Goal: Information Seeking & Learning: Learn about a topic

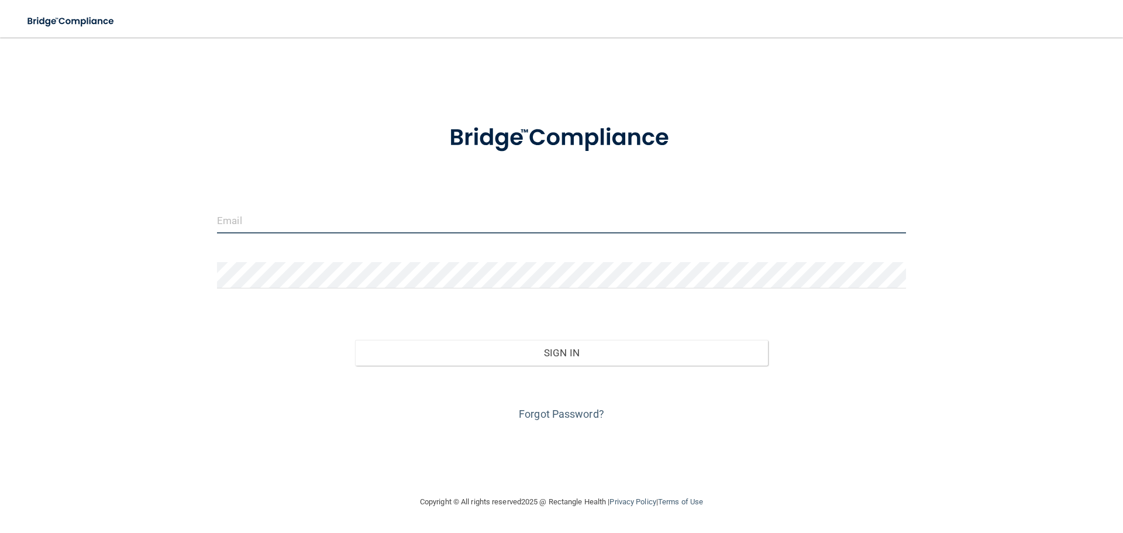
click at [253, 222] on input "email" at bounding box center [561, 220] width 689 height 26
type input "[EMAIL_ADDRESS][DOMAIN_NAME]"
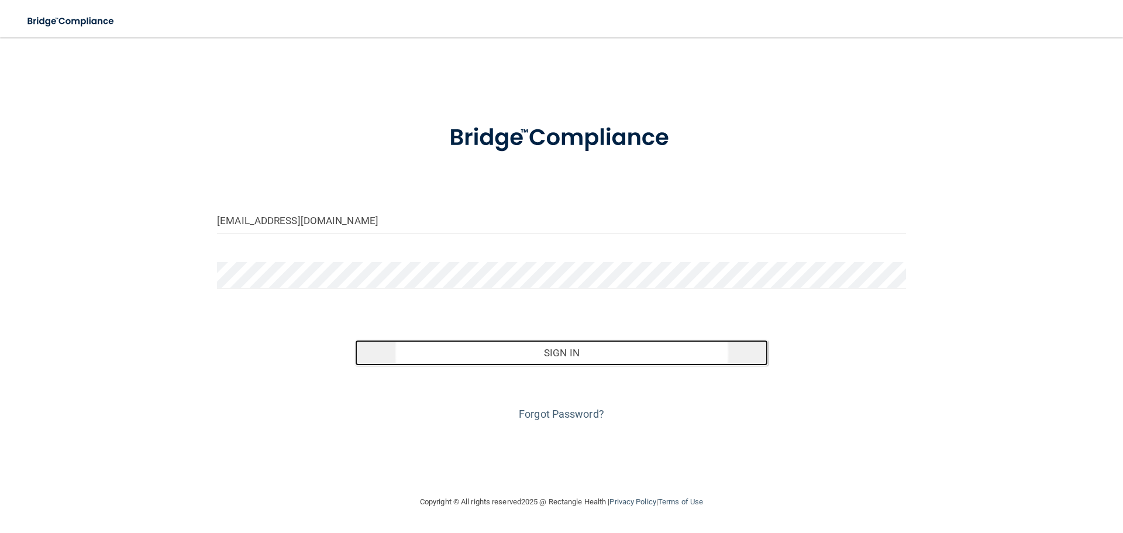
click at [565, 355] on button "Sign In" at bounding box center [562, 353] width 414 height 26
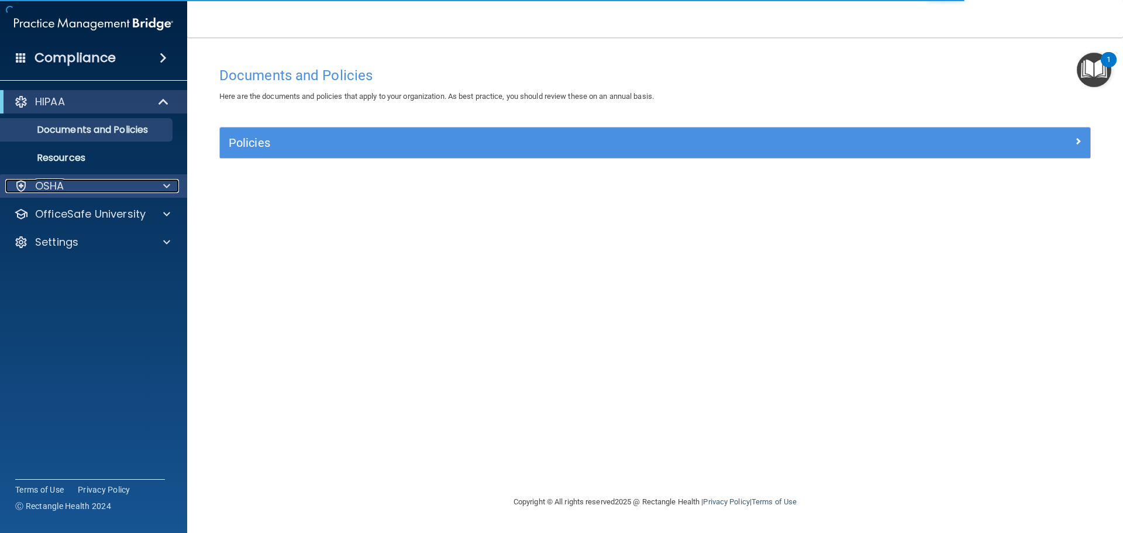
click at [159, 188] on div at bounding box center [164, 186] width 29 height 14
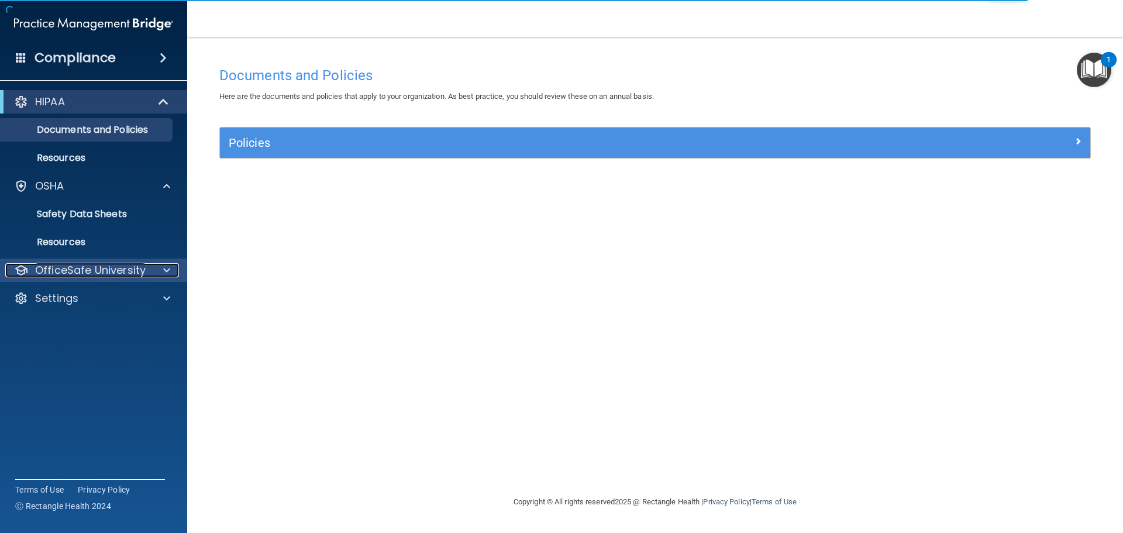
click at [135, 271] on p "OfficeSafe University" at bounding box center [90, 270] width 111 height 14
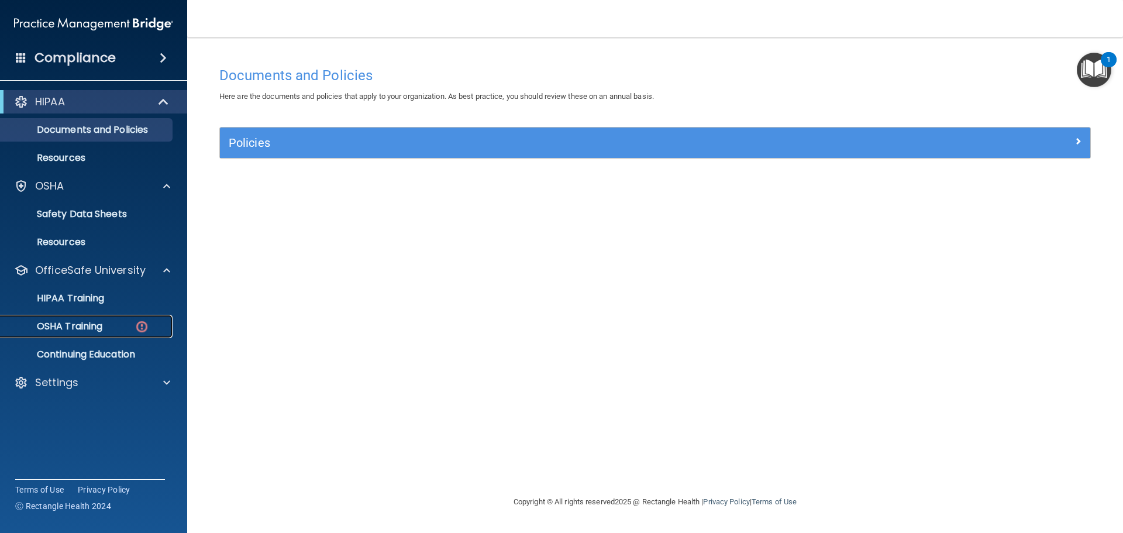
click at [90, 327] on p "OSHA Training" at bounding box center [55, 327] width 95 height 12
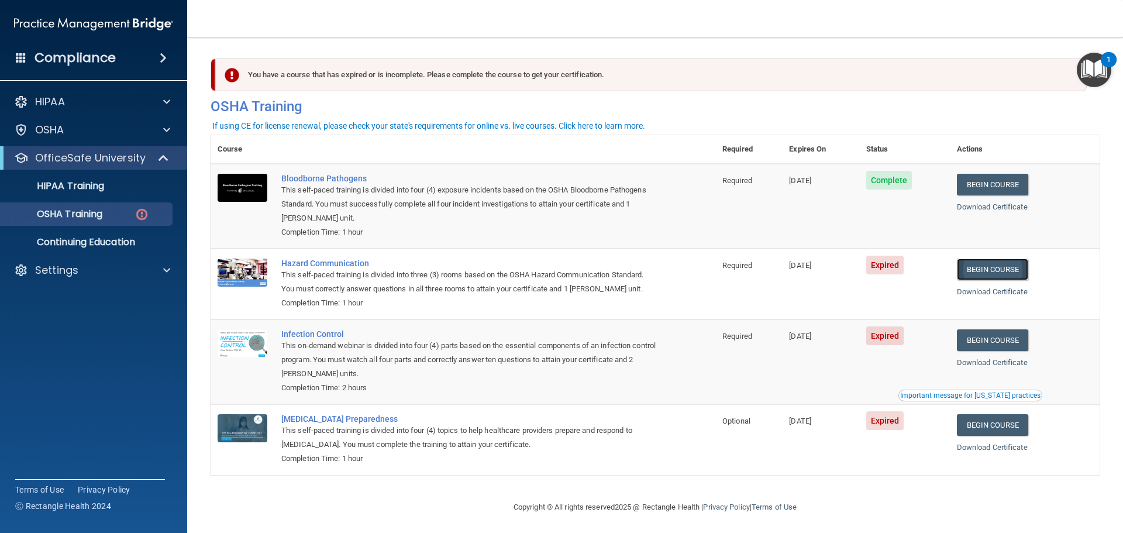
click at [988, 273] on link "Begin Course" at bounding box center [992, 270] width 71 height 22
click at [795, 306] on td "[DATE]" at bounding box center [820, 284] width 77 height 71
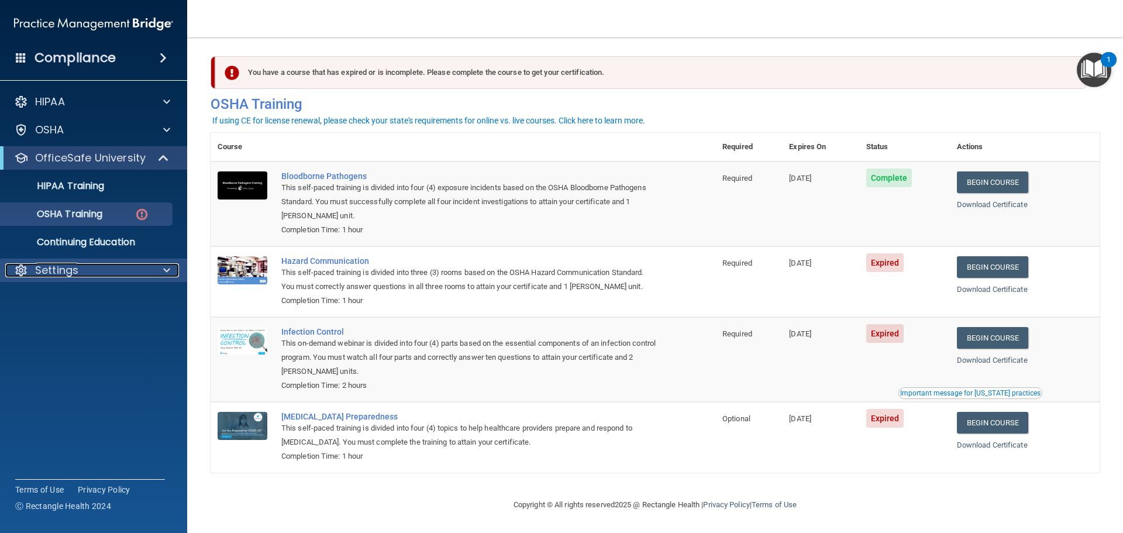
click at [39, 273] on p "Settings" at bounding box center [56, 270] width 43 height 14
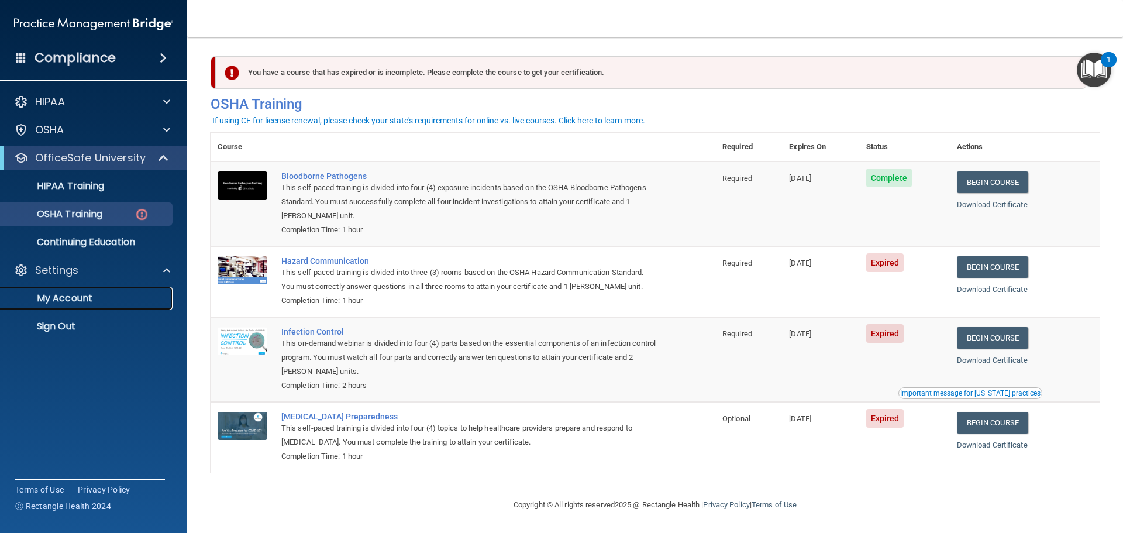
click at [84, 304] on p "My Account" at bounding box center [88, 299] width 160 height 12
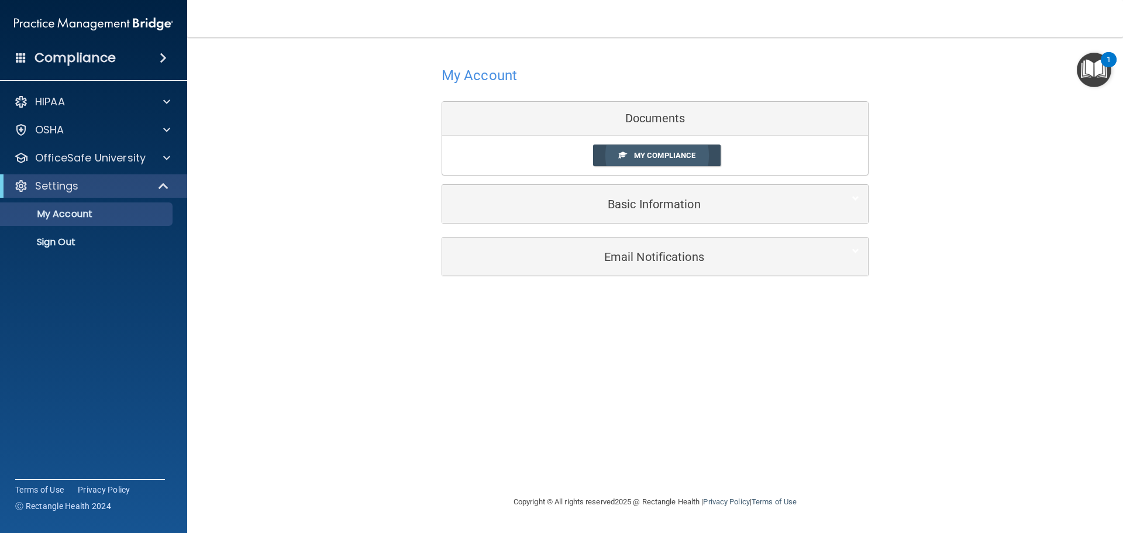
click at [634, 149] on link "My Compliance" at bounding box center [657, 156] width 128 height 22
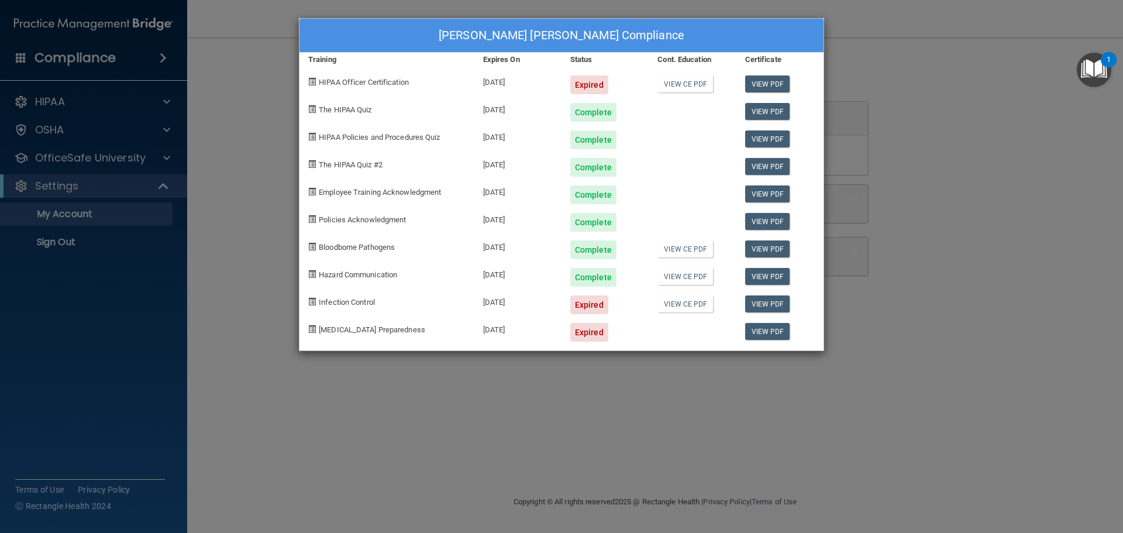
click at [1030, 228] on div "Maylen Del Pozo's Compliance Training Expires On Status Cont. Education Certifi…" at bounding box center [561, 266] width 1123 height 533
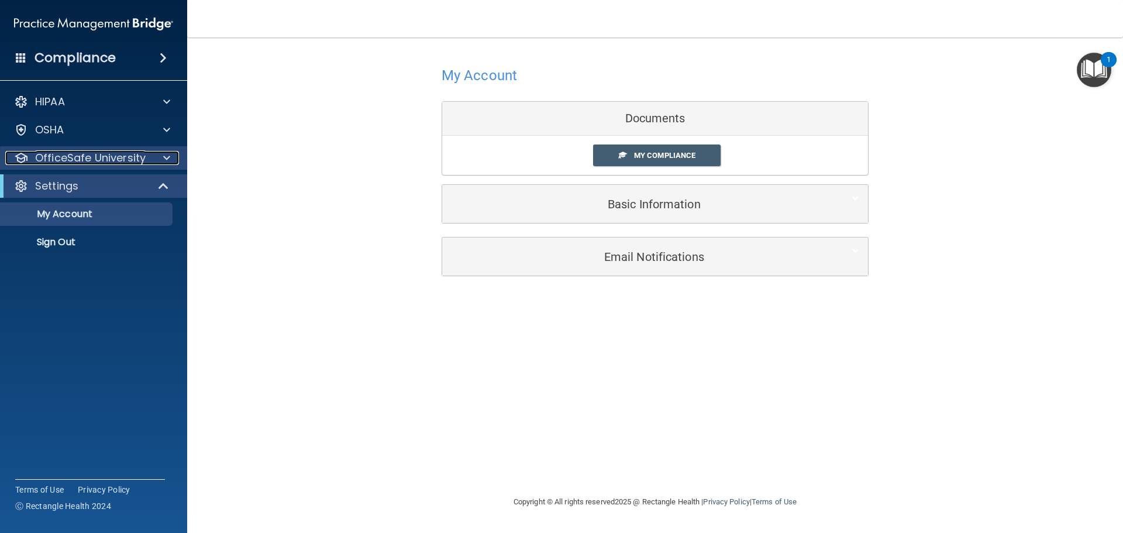
click at [102, 161] on p "OfficeSafe University" at bounding box center [90, 158] width 111 height 14
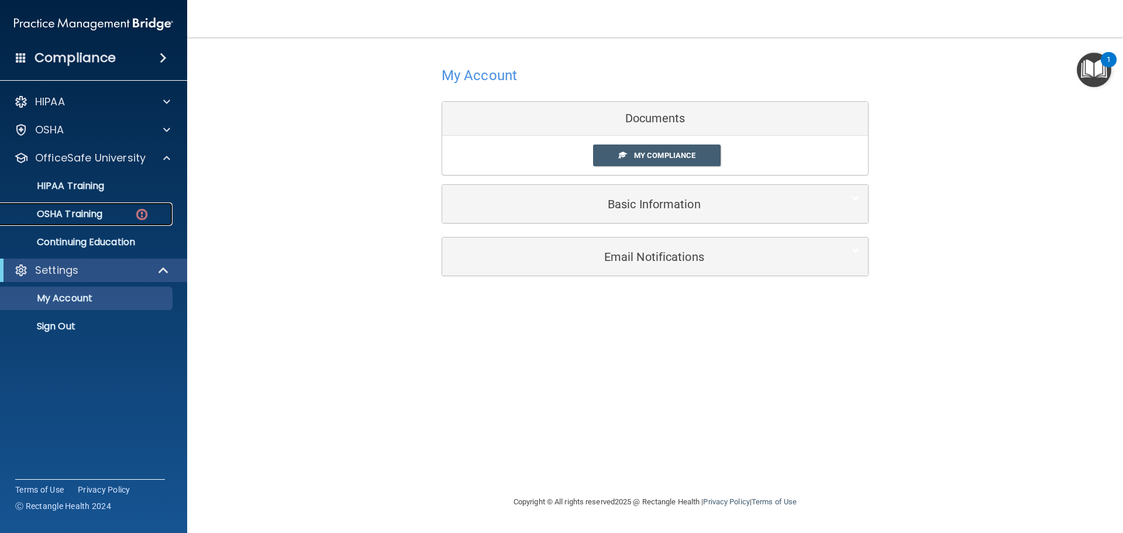
click at [119, 215] on div "OSHA Training" at bounding box center [88, 214] width 160 height 12
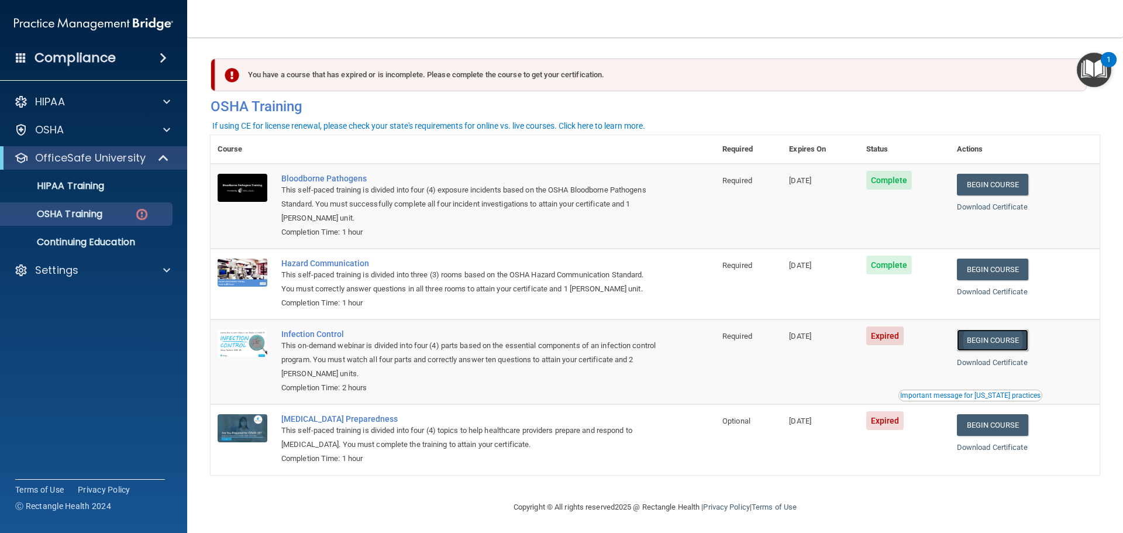
click at [985, 339] on link "Begin Course" at bounding box center [992, 340] width 71 height 22
click at [30, 270] on div "Settings" at bounding box center [77, 270] width 145 height 14
click at [46, 326] on p "Sign Out" at bounding box center [88, 327] width 160 height 12
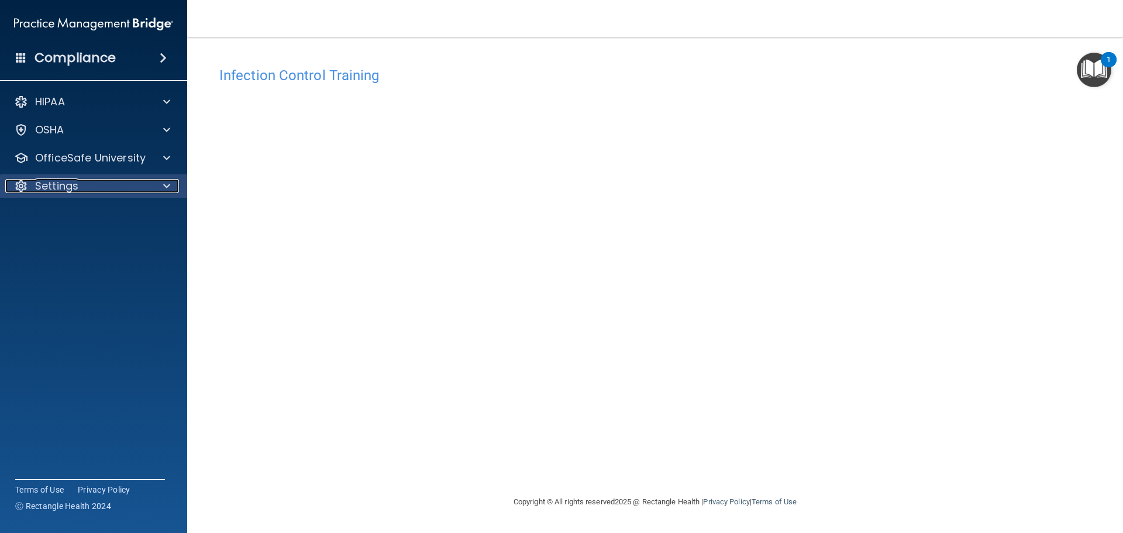
click at [46, 185] on p "Settings" at bounding box center [56, 186] width 43 height 14
click at [40, 243] on p "Sign Out" at bounding box center [88, 242] width 160 height 12
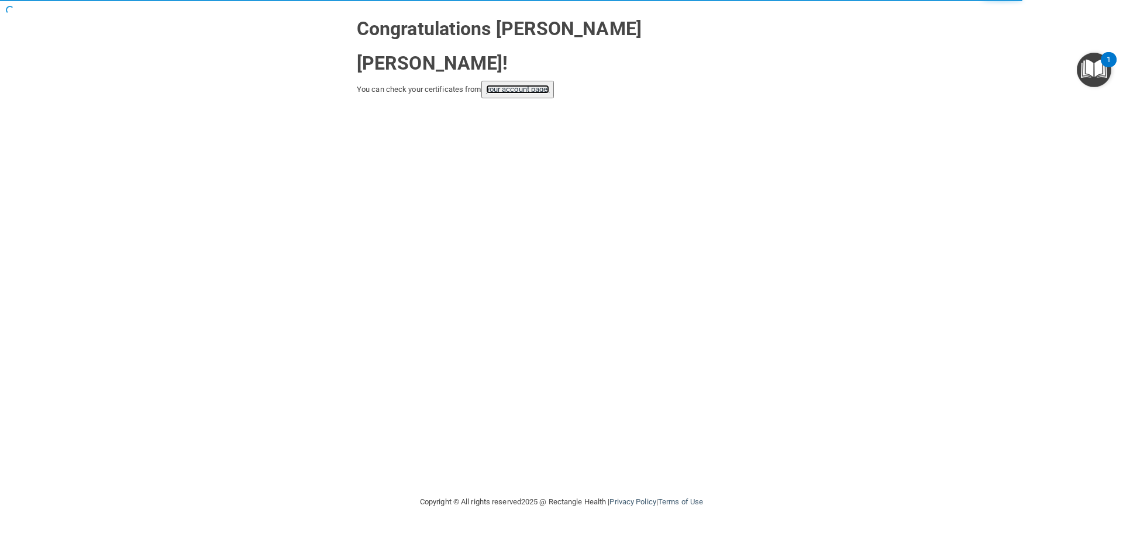
click at [533, 85] on link "your account page!" at bounding box center [518, 89] width 64 height 9
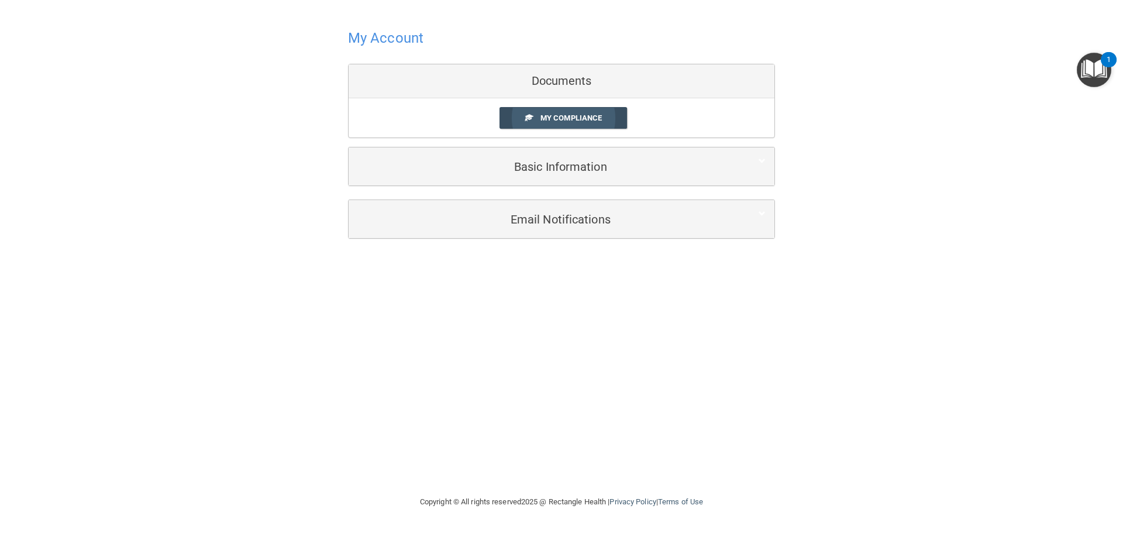
click at [546, 119] on span "My Compliance" at bounding box center [571, 118] width 61 height 9
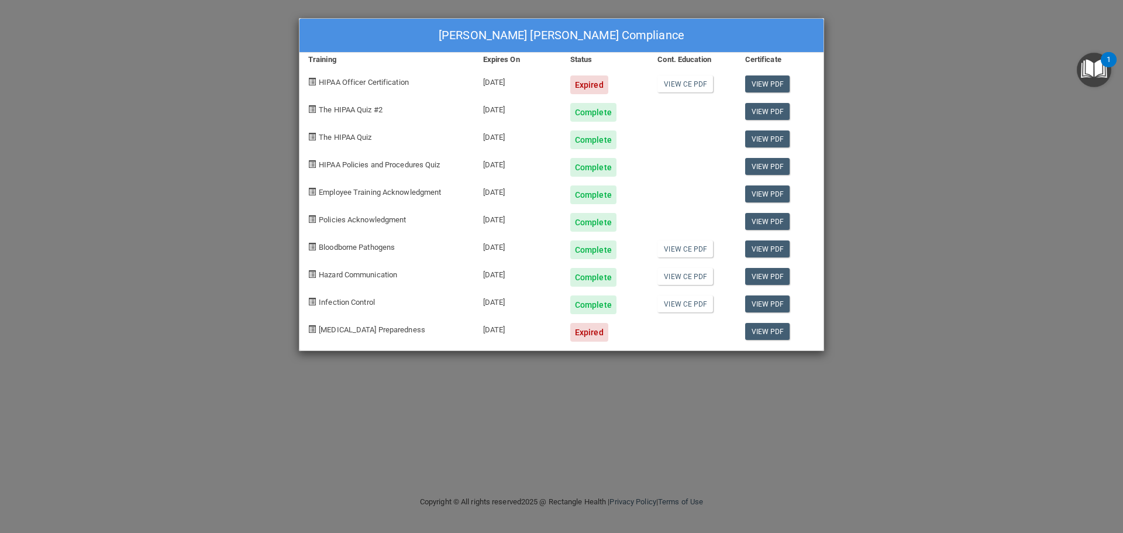
click at [974, 253] on div "[PERSON_NAME] [PERSON_NAME] Compliance Training Expires On Status Cont. Educati…" at bounding box center [561, 266] width 1123 height 533
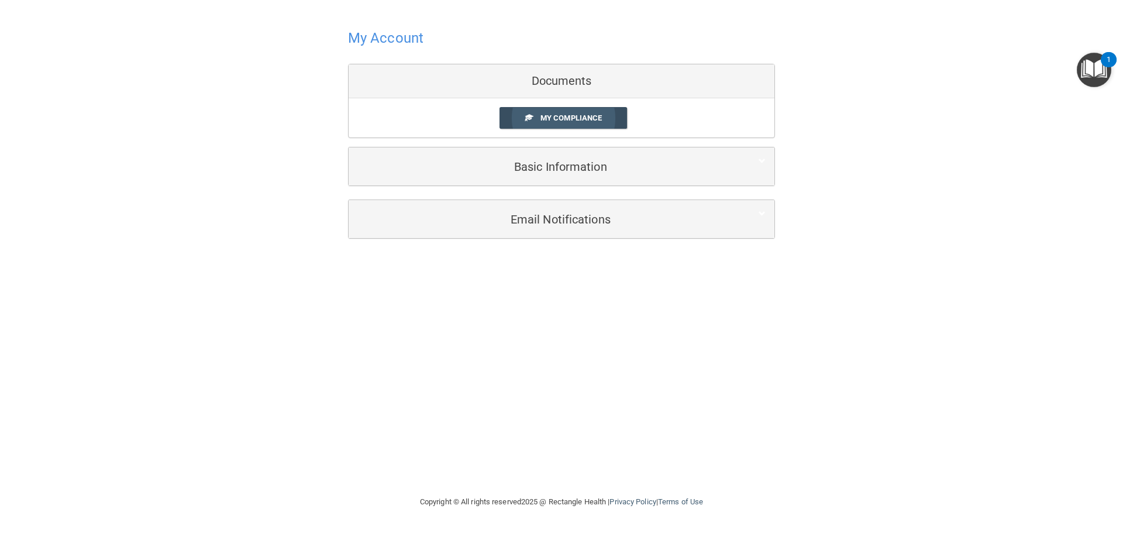
click at [515, 120] on link "My Compliance" at bounding box center [564, 118] width 128 height 22
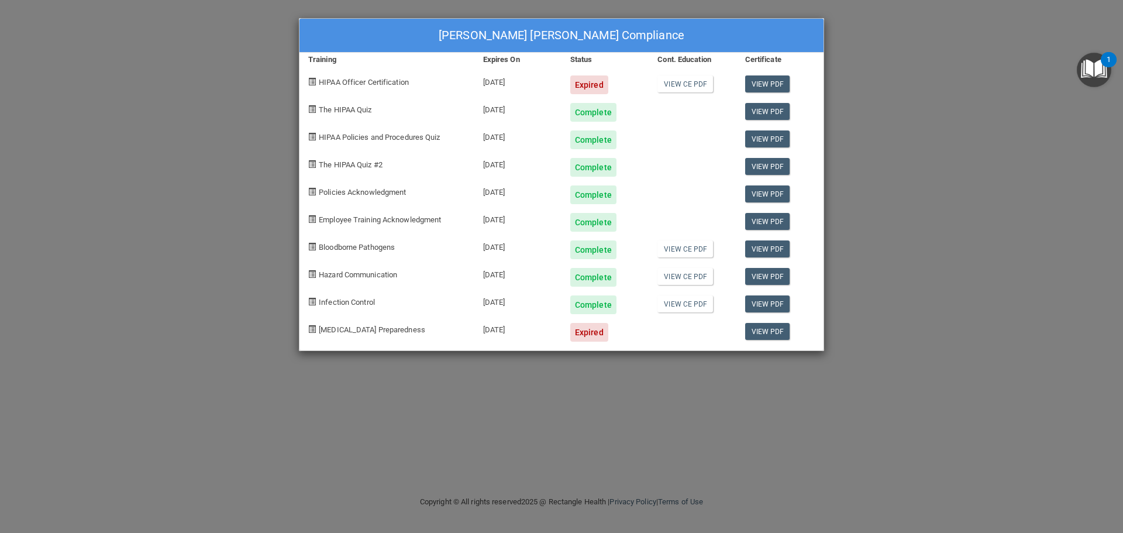
click at [1027, 168] on div "[PERSON_NAME] [PERSON_NAME] Compliance Training Expires On Status Cont. Educati…" at bounding box center [561, 266] width 1123 height 533
